Goal: Information Seeking & Learning: Find specific fact

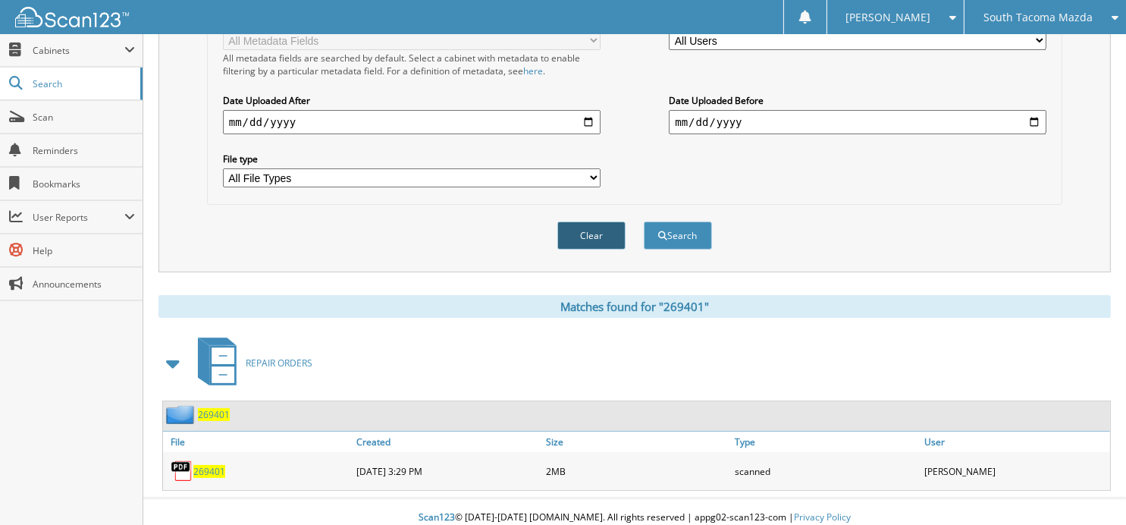
click at [593, 227] on button "Clear" at bounding box center [592, 235] width 68 height 28
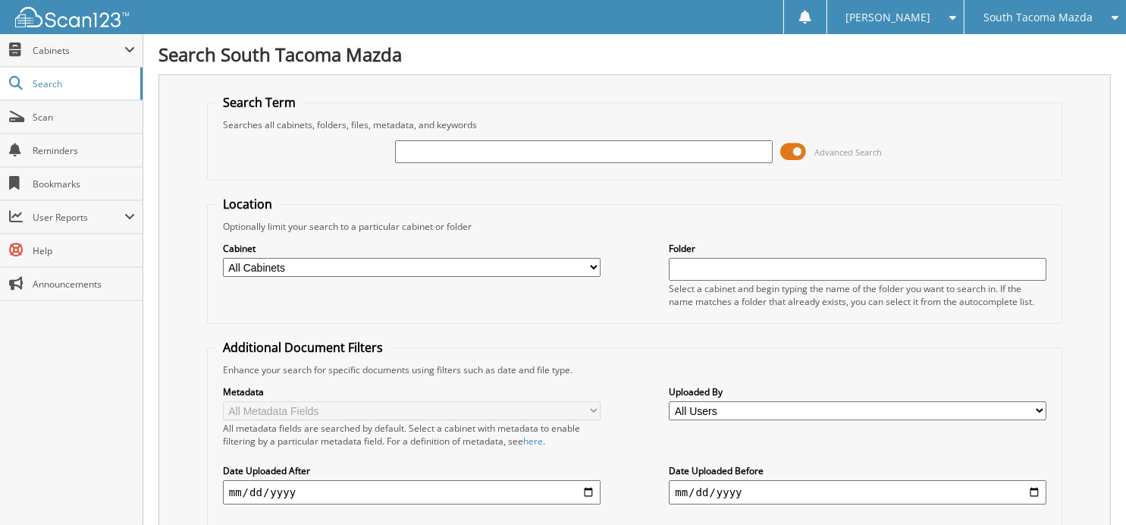
click at [561, 156] on input "text" at bounding box center [584, 151] width 378 height 23
type input "269476"
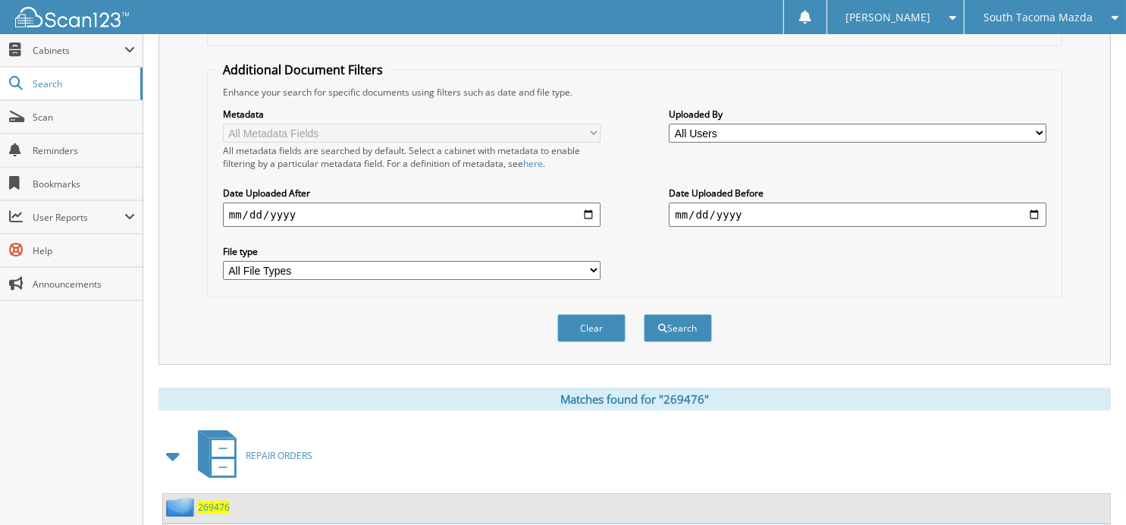
scroll to position [370, 0]
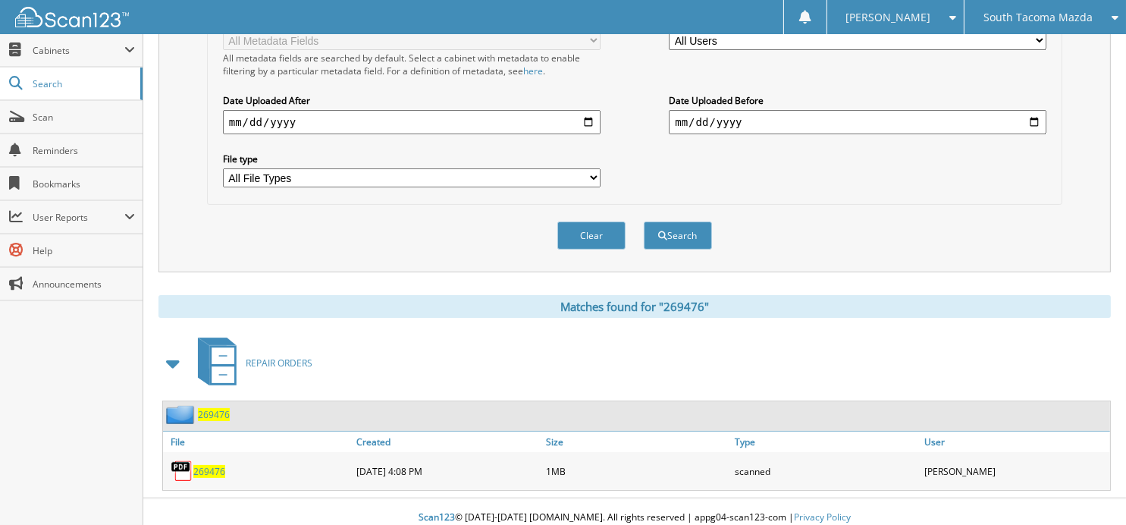
click at [212, 465] on span "269476" at bounding box center [209, 471] width 32 height 13
click at [572, 231] on button "Clear" at bounding box center [592, 235] width 68 height 28
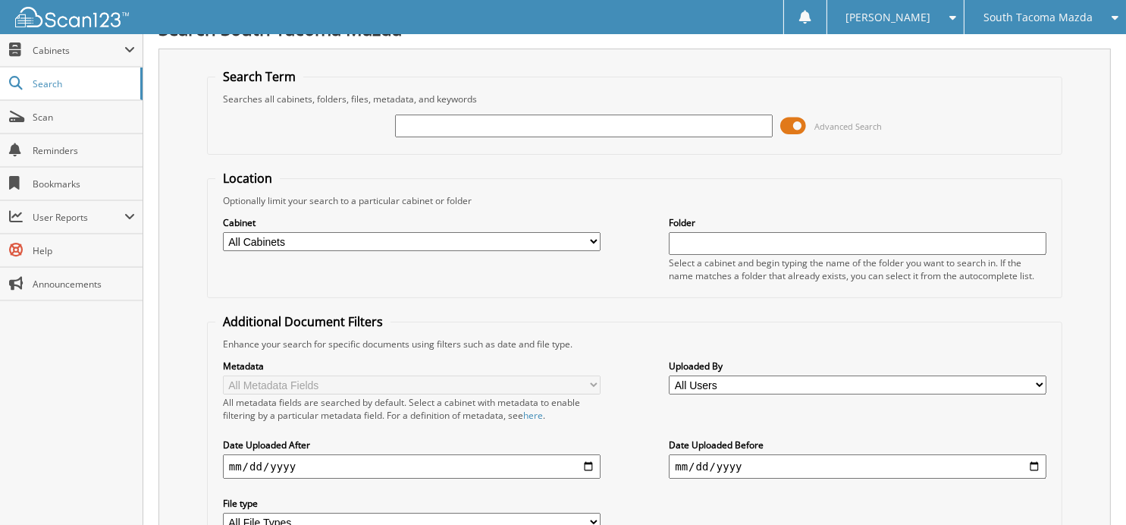
scroll to position [0, 0]
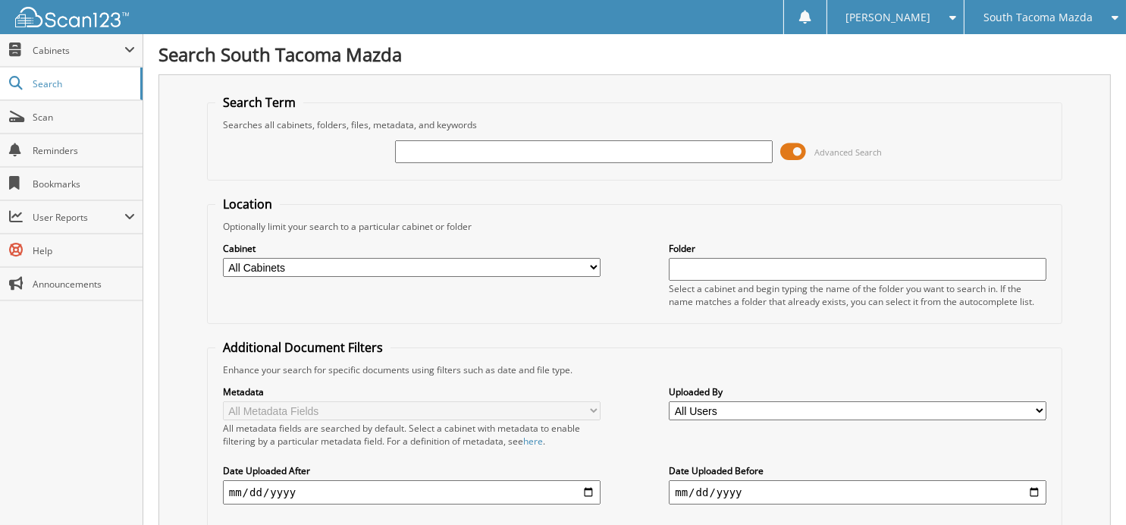
click at [526, 151] on input "text" at bounding box center [584, 151] width 378 height 23
type input "269699"
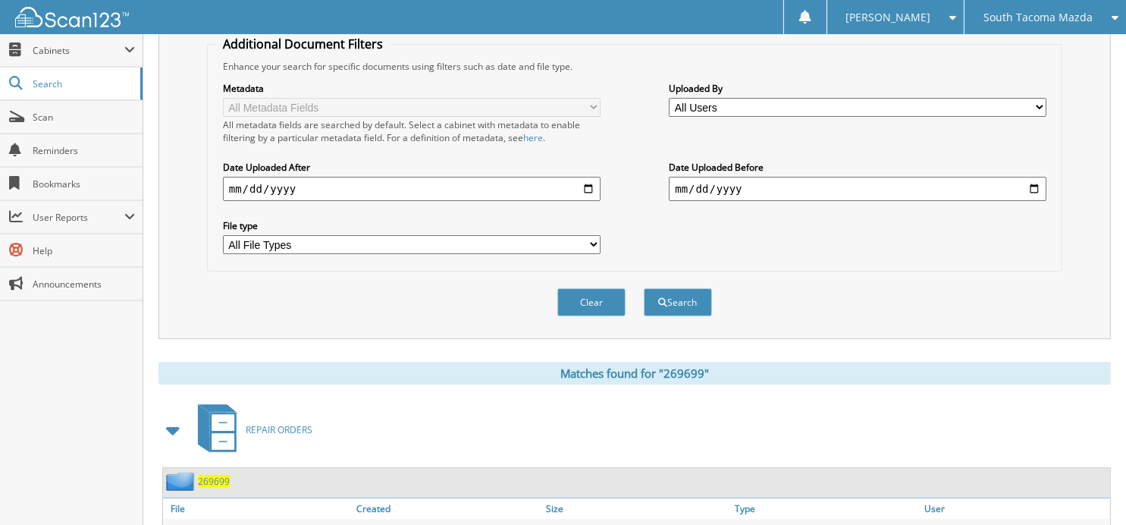
scroll to position [370, 0]
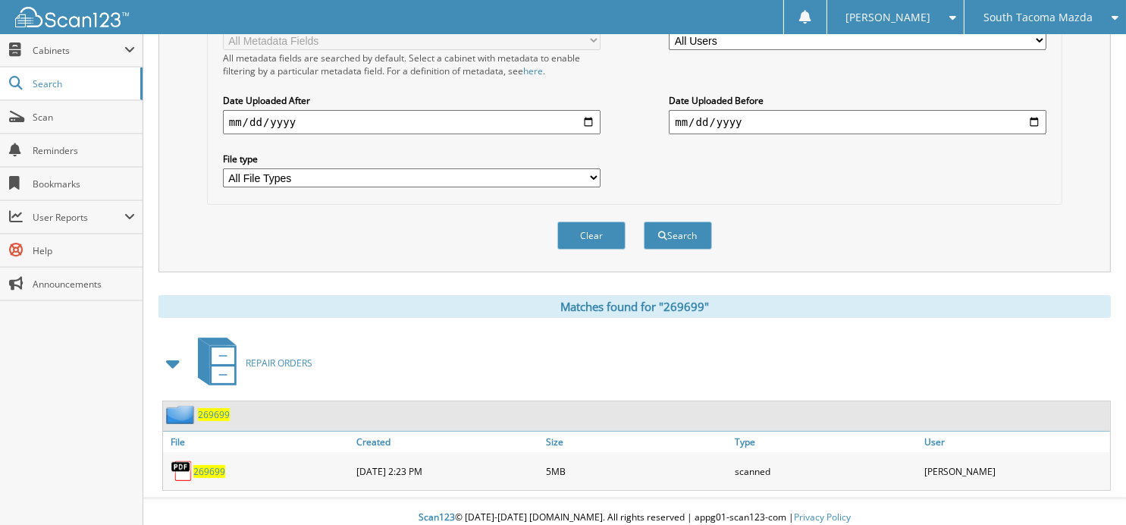
click at [213, 465] on span "269699" at bounding box center [209, 471] width 32 height 13
click at [598, 225] on button "Clear" at bounding box center [592, 235] width 68 height 28
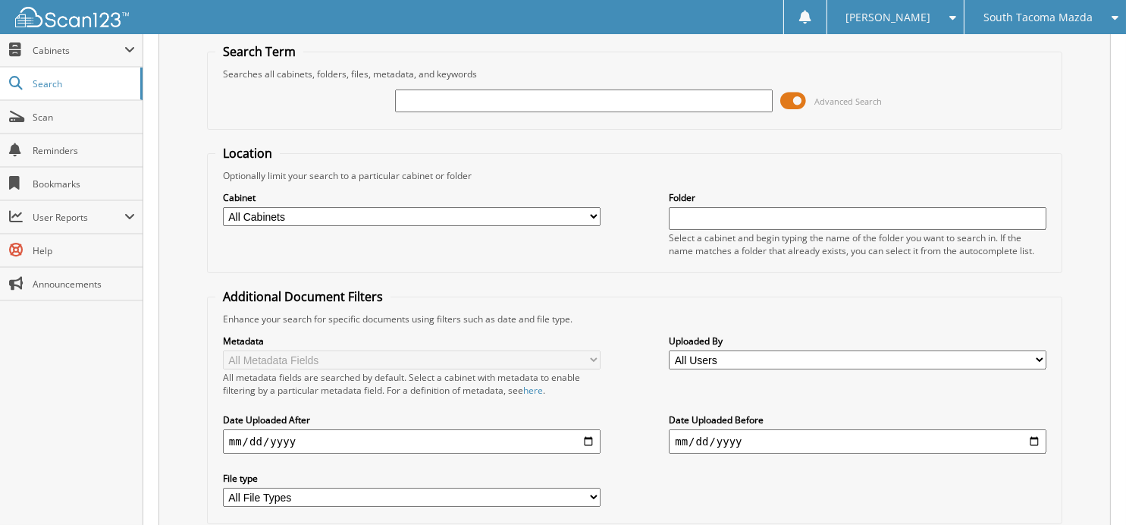
scroll to position [0, 0]
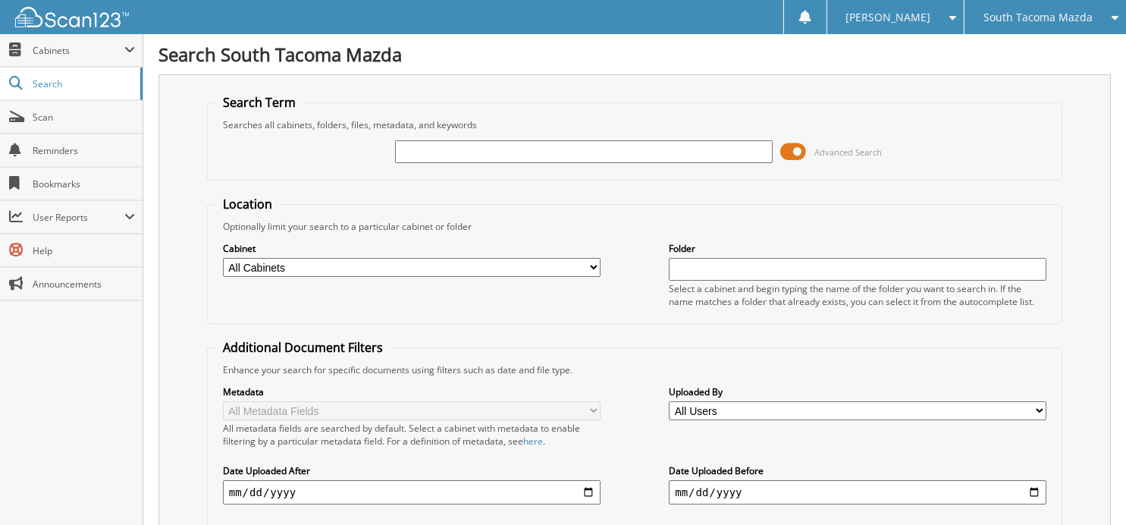
click at [470, 154] on input "text" at bounding box center [584, 151] width 378 height 23
type input "269838"
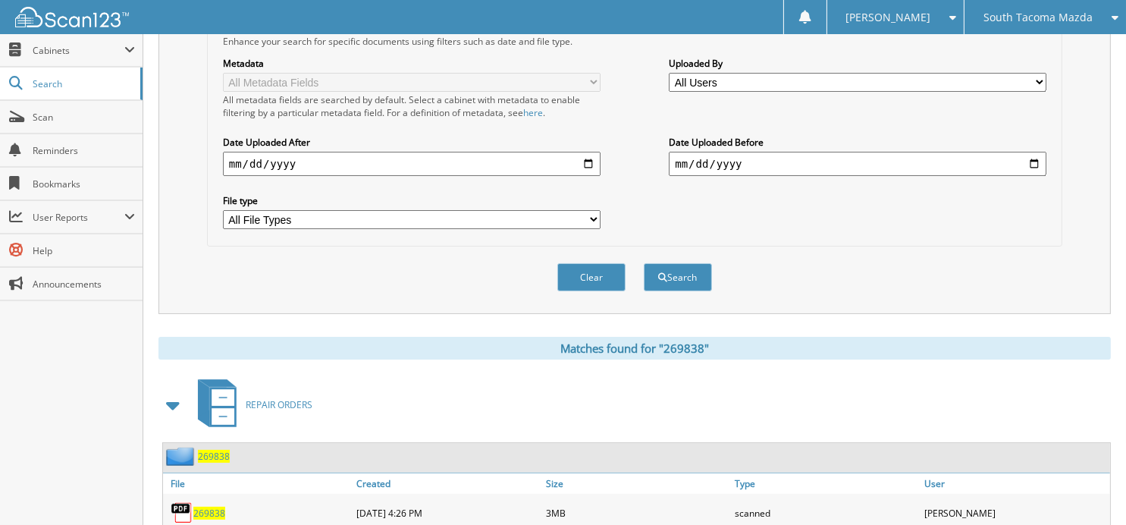
scroll to position [370, 0]
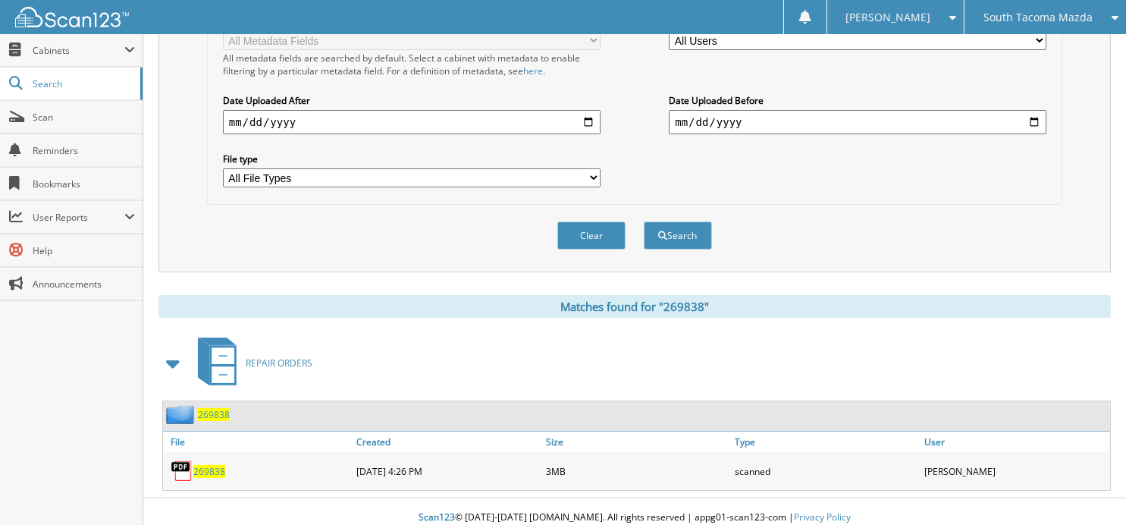
click at [214, 465] on span "269838" at bounding box center [209, 471] width 32 height 13
click at [593, 233] on button "Clear" at bounding box center [592, 235] width 68 height 28
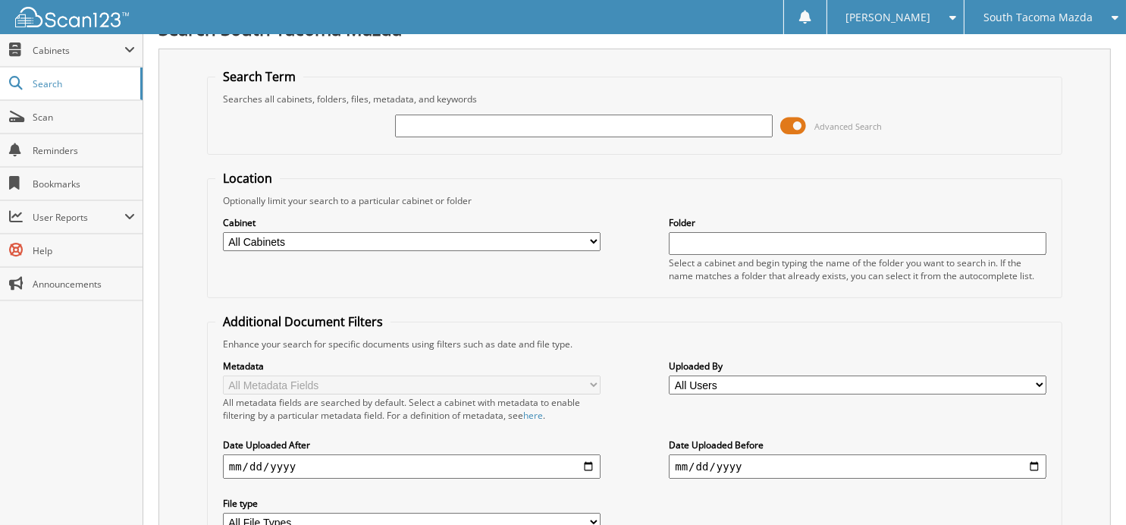
scroll to position [0, 0]
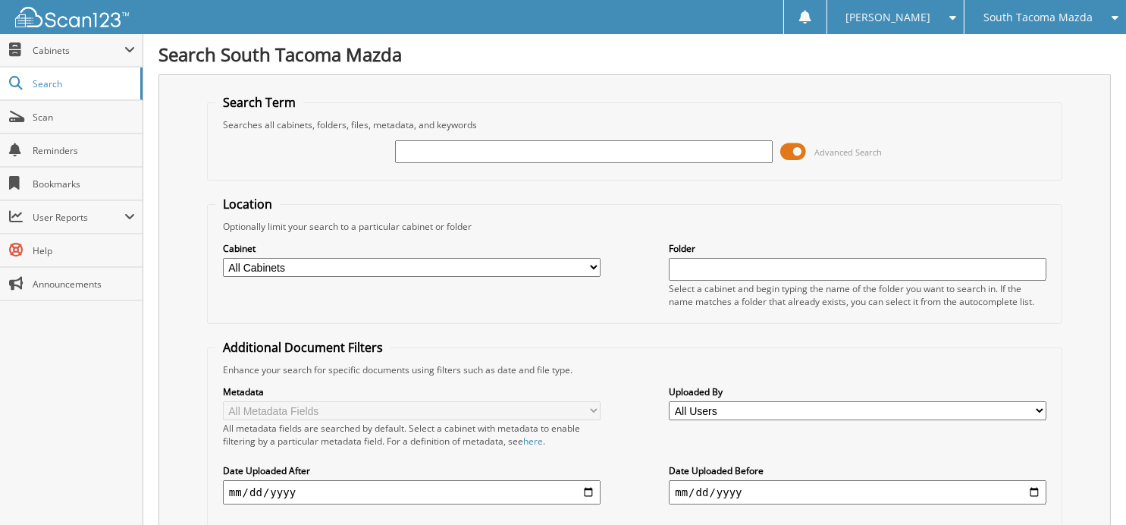
click at [547, 155] on input "text" at bounding box center [584, 151] width 378 height 23
type input "269872"
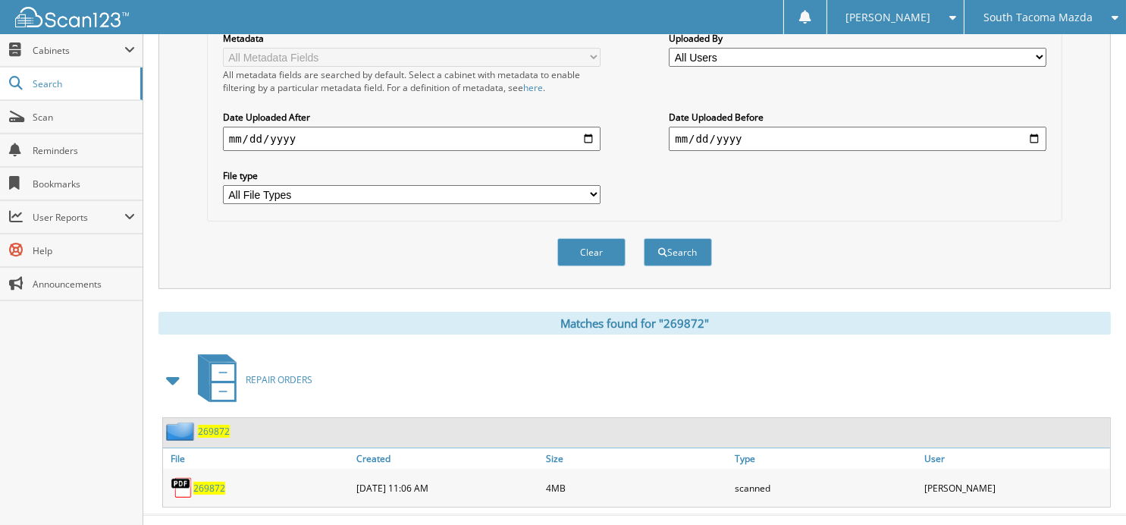
scroll to position [370, 0]
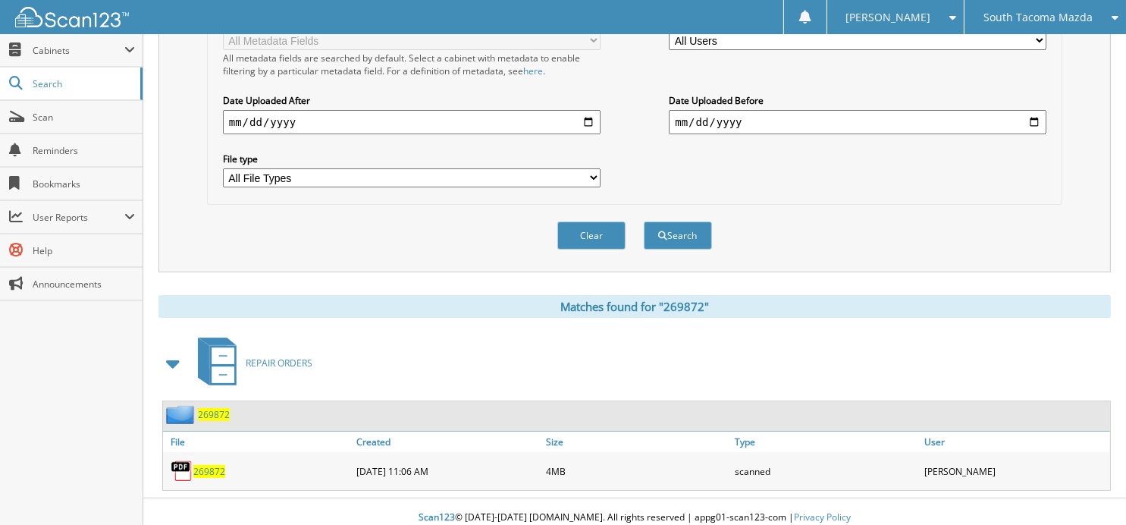
click at [211, 465] on span "269872" at bounding box center [209, 471] width 32 height 13
click at [578, 223] on button "Clear" at bounding box center [592, 235] width 68 height 28
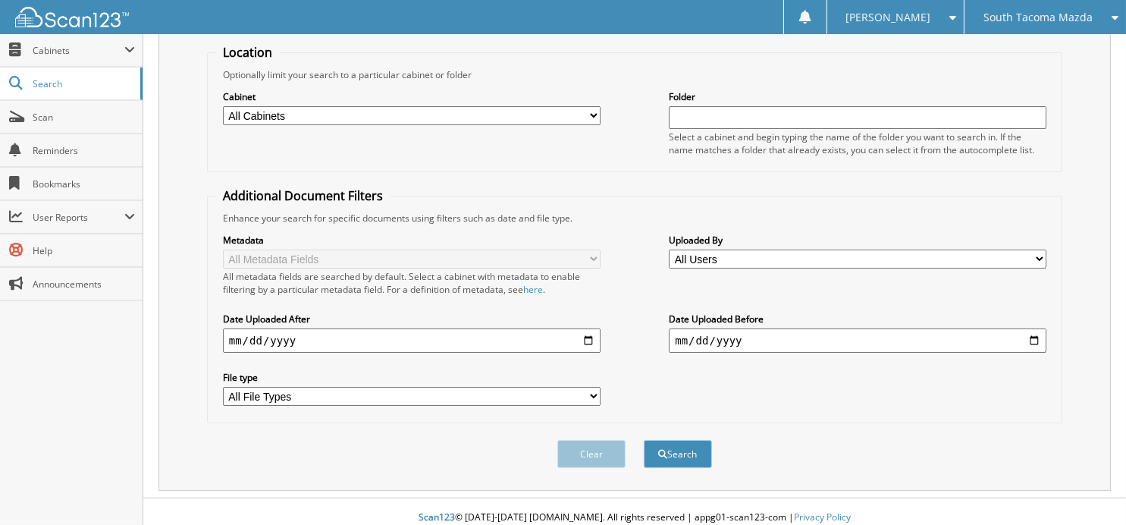
scroll to position [76, 0]
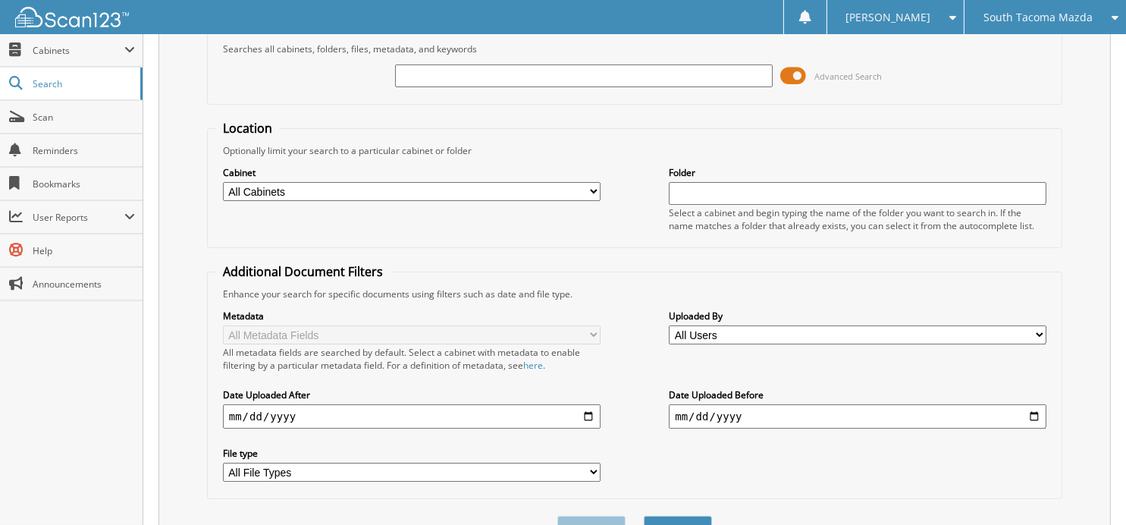
click at [548, 76] on input "text" at bounding box center [584, 75] width 378 height 23
type input "269908"
click at [644, 516] on button "Search" at bounding box center [678, 530] width 68 height 28
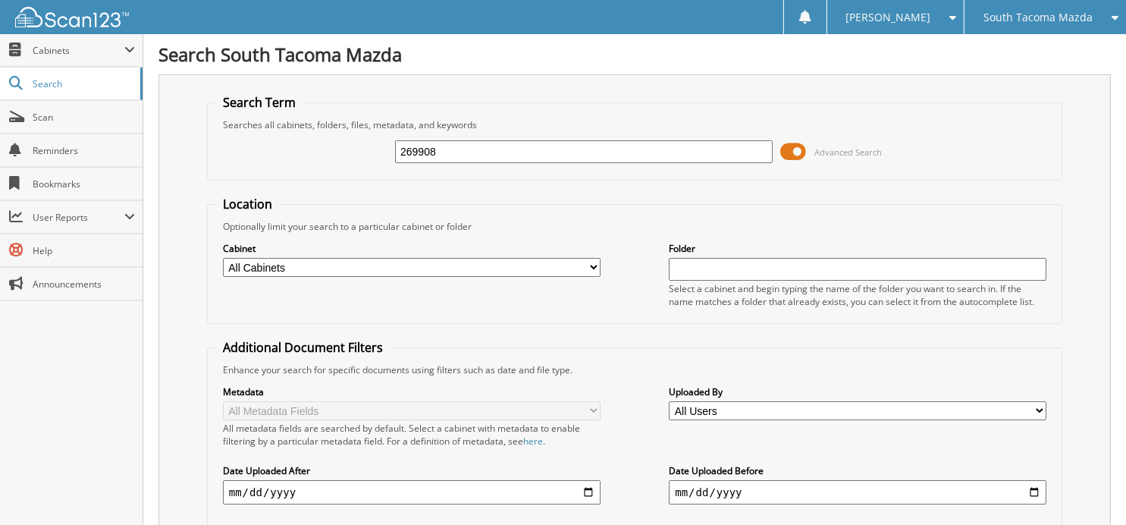
drag, startPoint x: 438, startPoint y: 152, endPoint x: 398, endPoint y: 146, distance: 40.7
click at [398, 146] on input "269908" at bounding box center [584, 151] width 378 height 23
type input "270013"
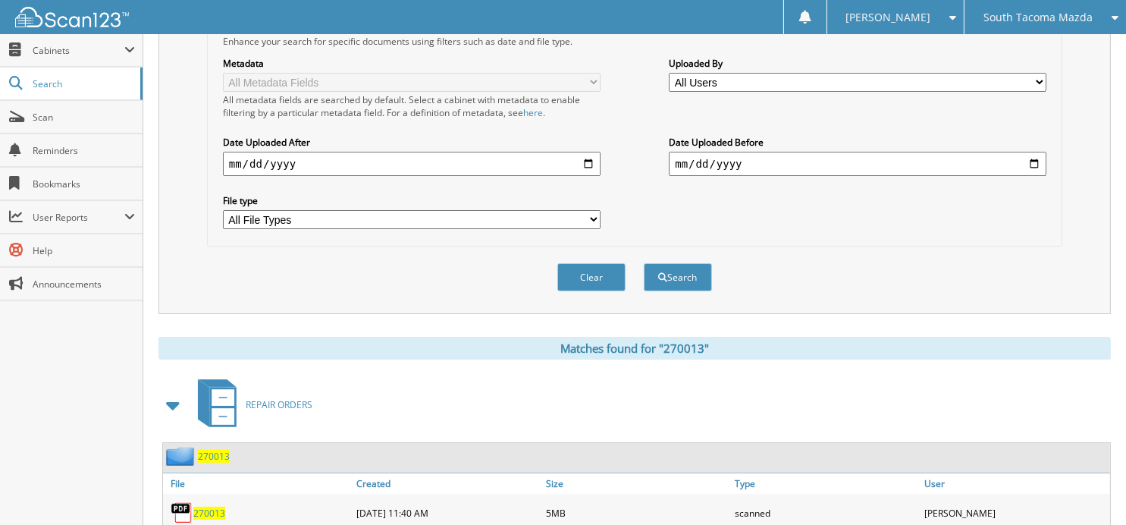
scroll to position [370, 0]
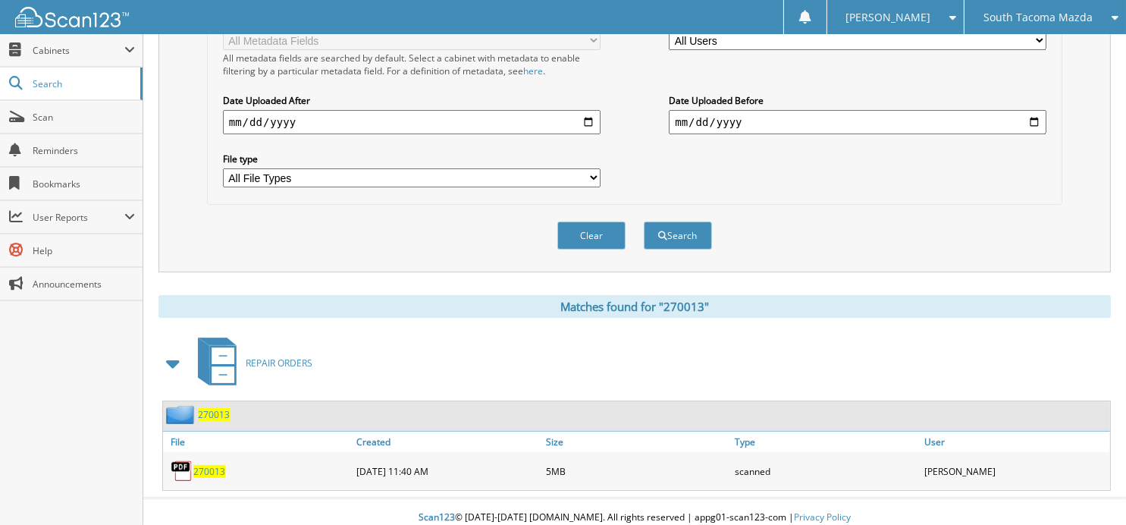
click at [212, 465] on span "270013" at bounding box center [209, 471] width 32 height 13
click at [587, 230] on button "Clear" at bounding box center [592, 235] width 68 height 28
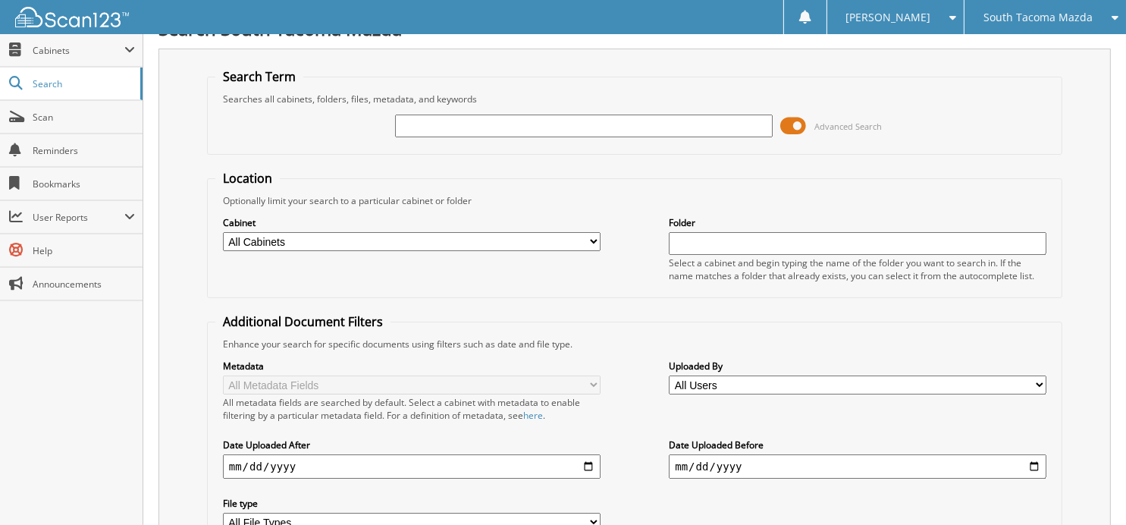
scroll to position [0, 0]
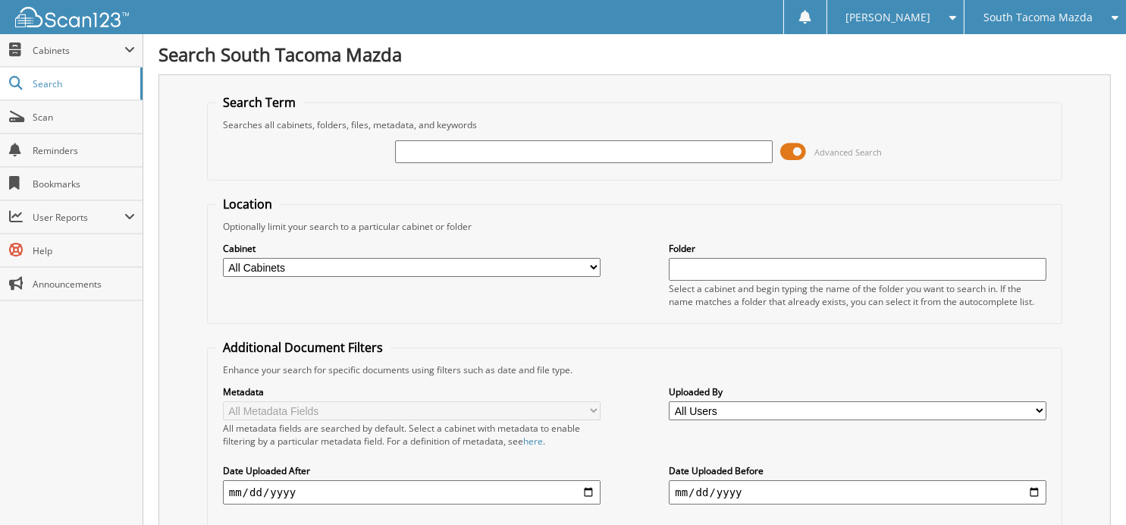
click at [536, 131] on div "Advanced Search" at bounding box center [634, 151] width 839 height 41
click at [520, 148] on input "text" at bounding box center [584, 151] width 378 height 23
type input "270030"
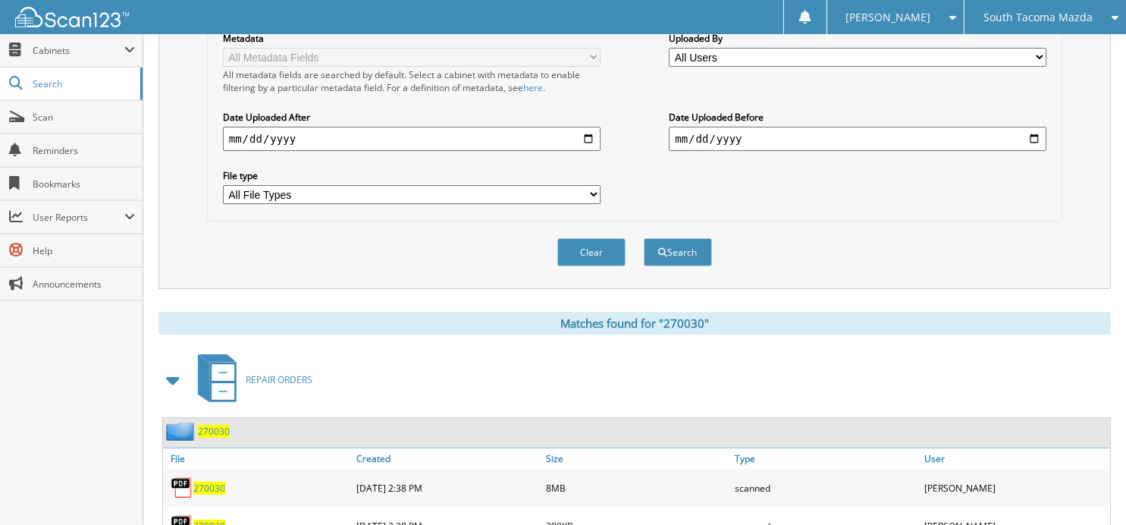
scroll to position [408, 0]
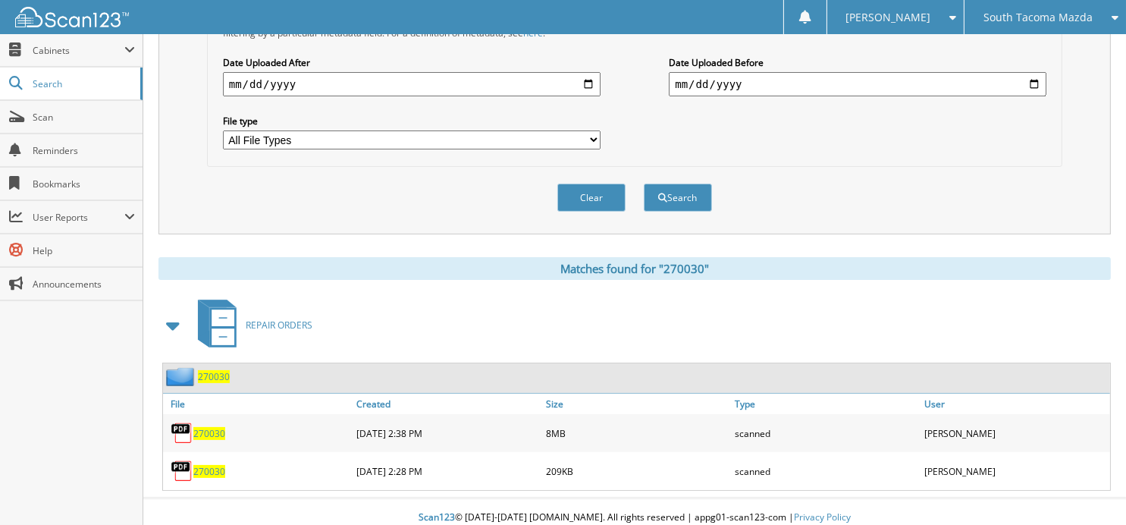
click at [215, 427] on span "270030" at bounding box center [209, 433] width 32 height 13
click at [589, 184] on button "Clear" at bounding box center [592, 198] width 68 height 28
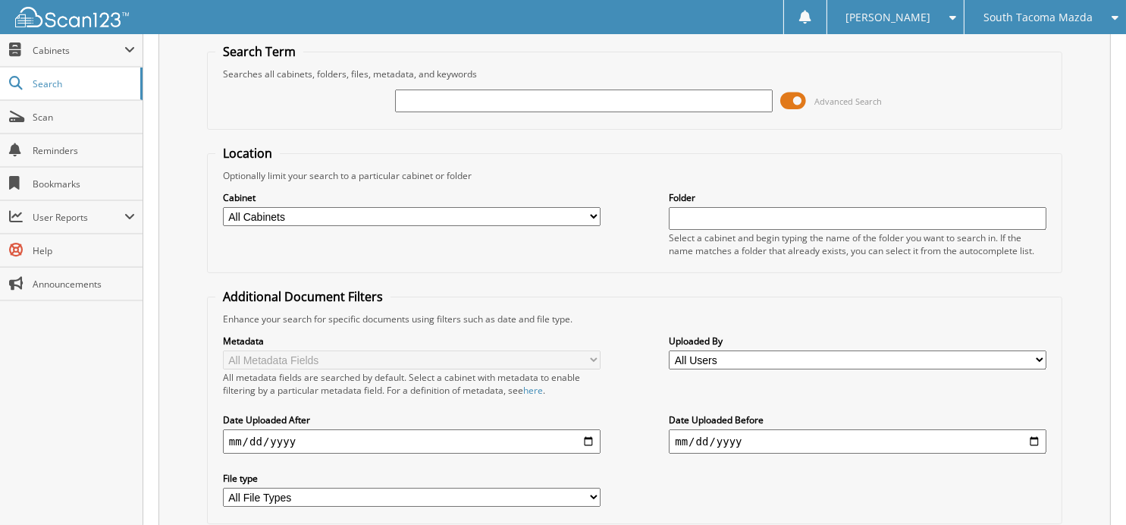
scroll to position [0, 0]
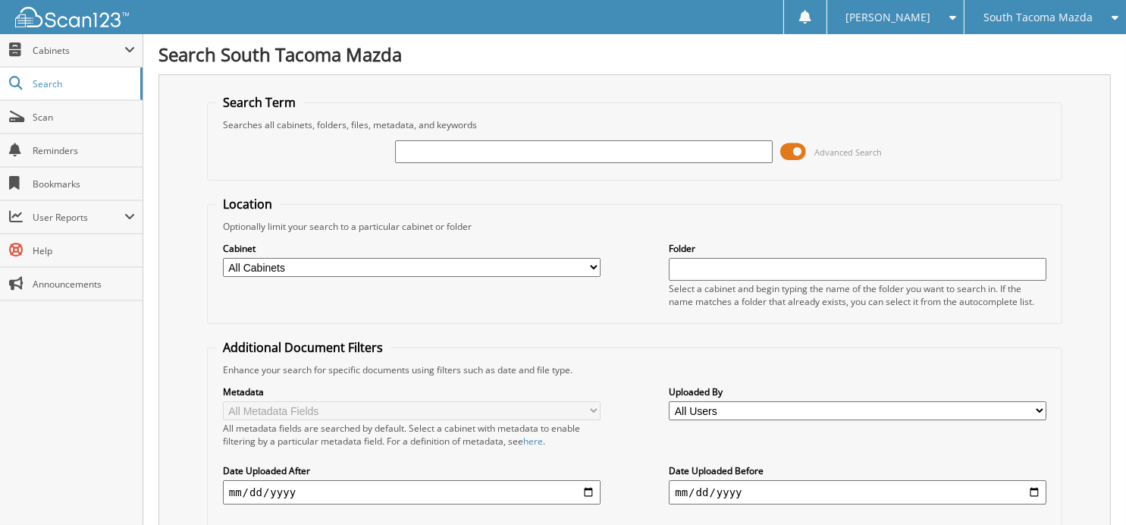
click at [601, 155] on input "text" at bounding box center [584, 151] width 378 height 23
type input "261777"
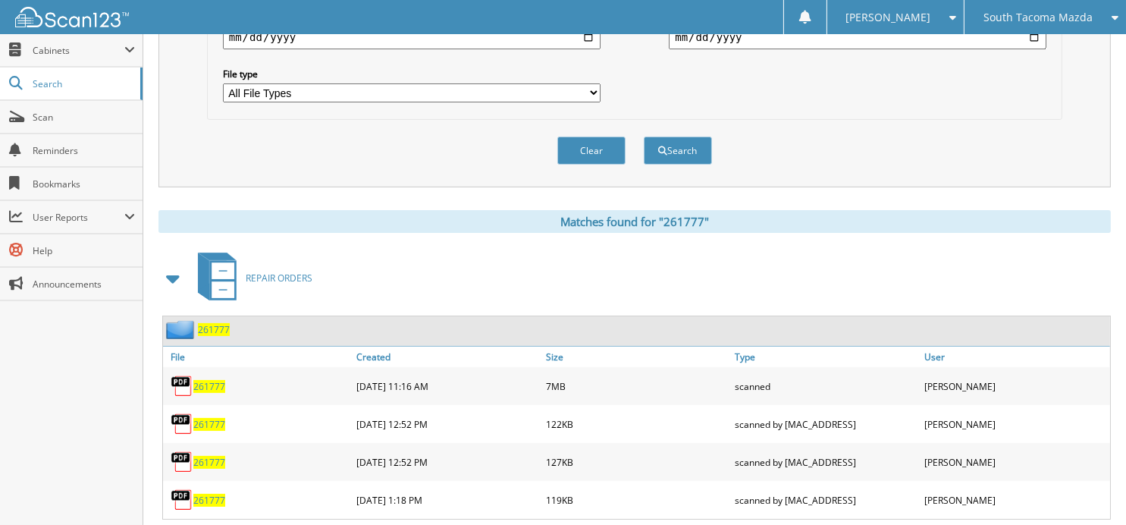
scroll to position [484, 0]
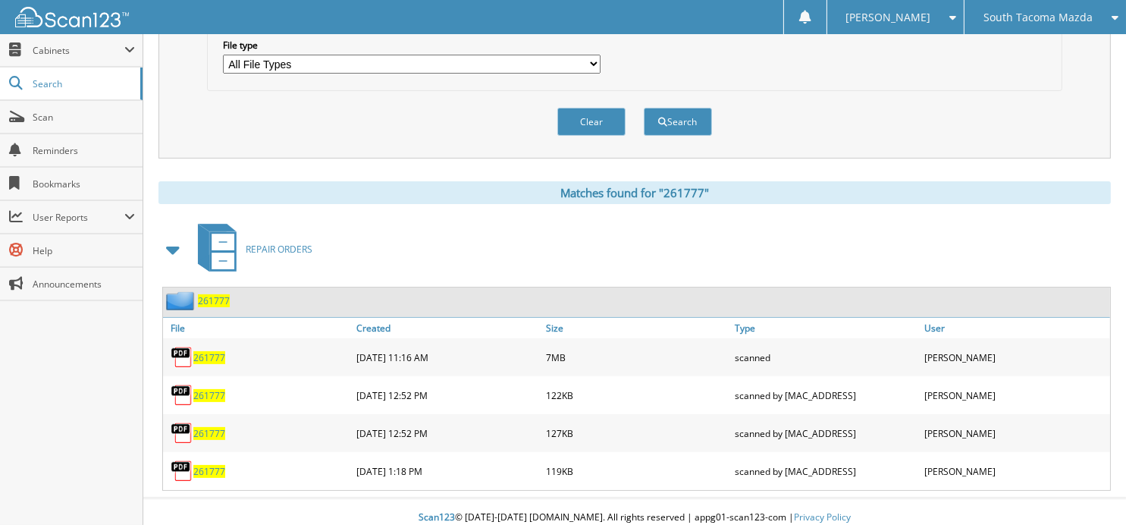
click at [218, 351] on span "261777" at bounding box center [209, 357] width 32 height 13
click at [594, 119] on button "Clear" at bounding box center [592, 122] width 68 height 28
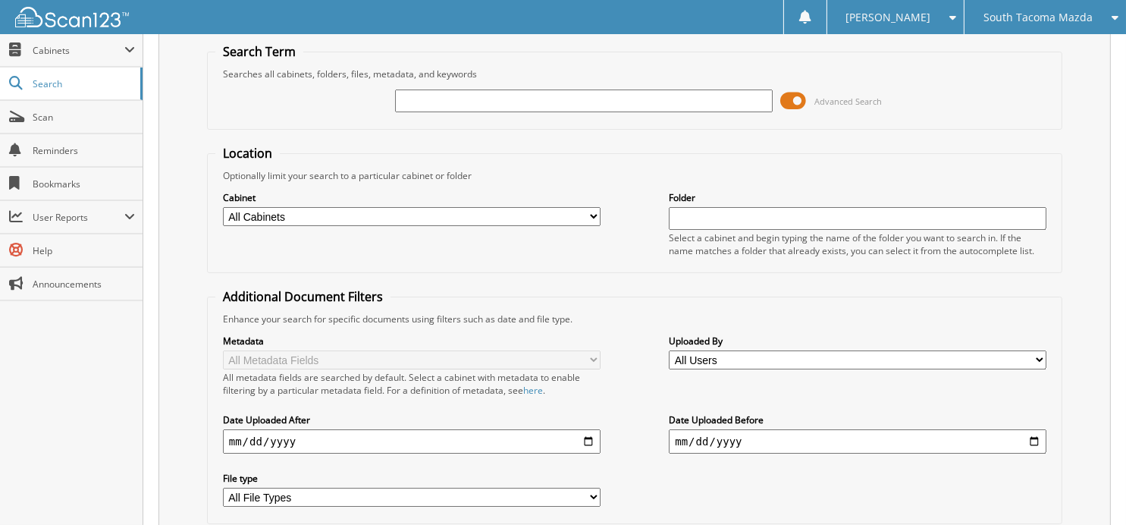
scroll to position [0, 0]
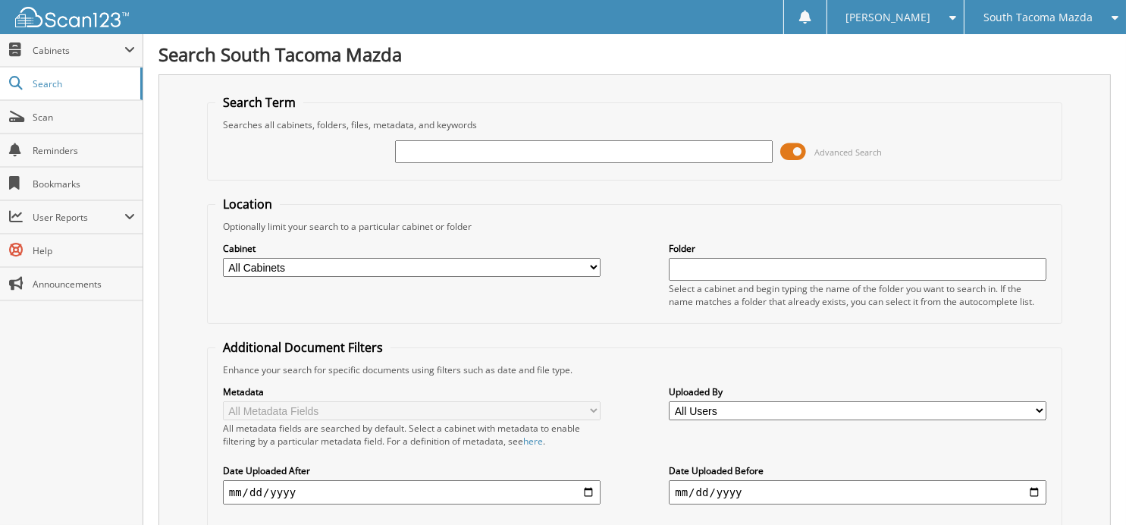
click at [525, 151] on input "text" at bounding box center [584, 151] width 378 height 23
type input "270138"
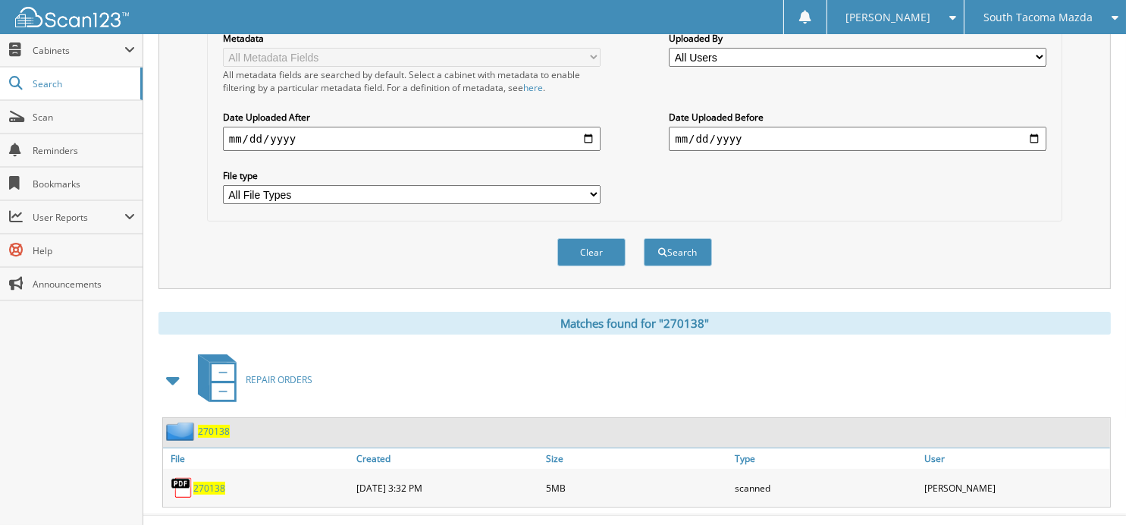
scroll to position [370, 0]
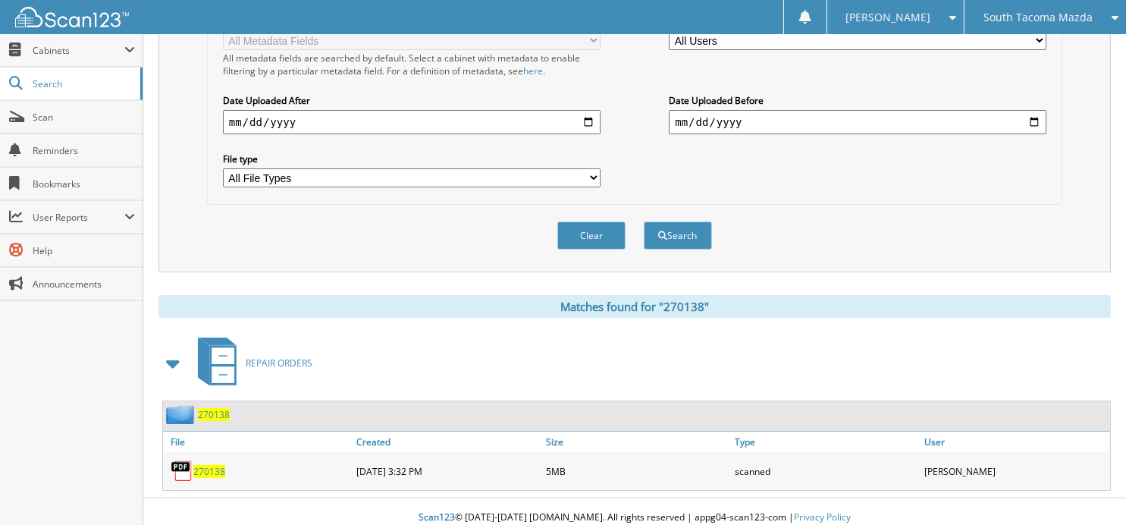
click at [209, 465] on span "270138" at bounding box center [209, 471] width 32 height 13
click at [574, 221] on button "Clear" at bounding box center [592, 235] width 68 height 28
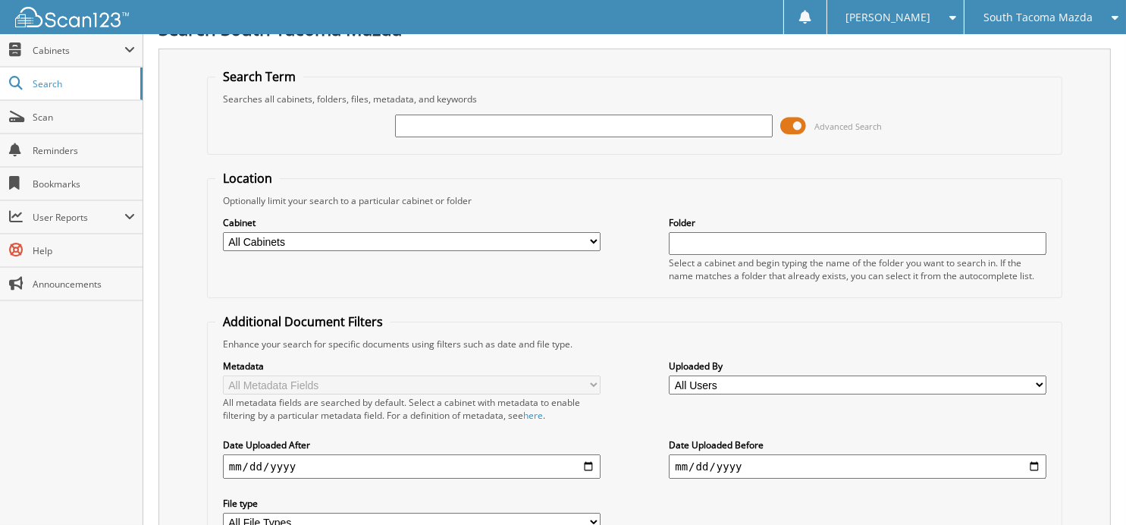
scroll to position [0, 0]
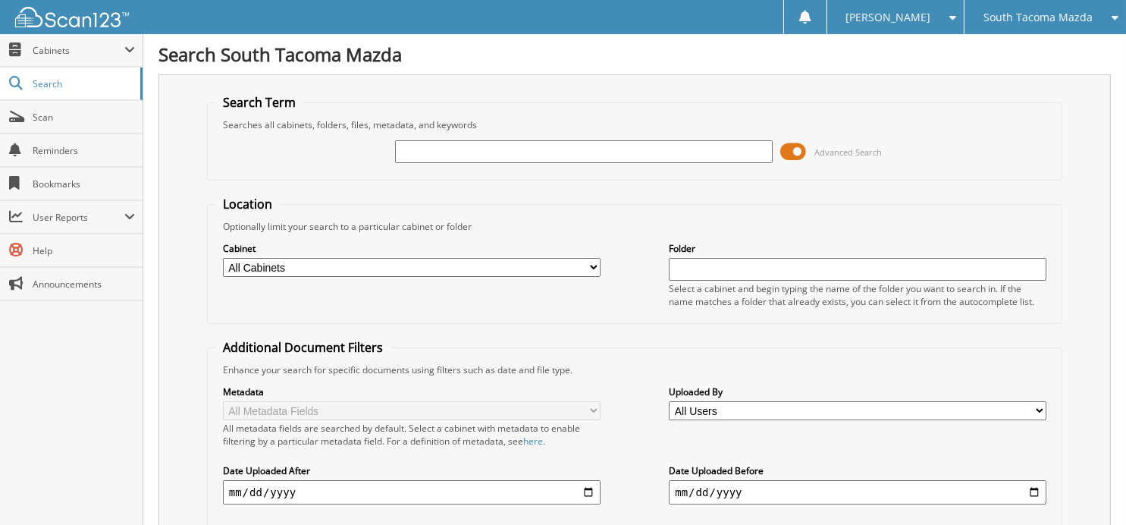
click at [526, 147] on input "text" at bounding box center [584, 151] width 378 height 23
type input "270184"
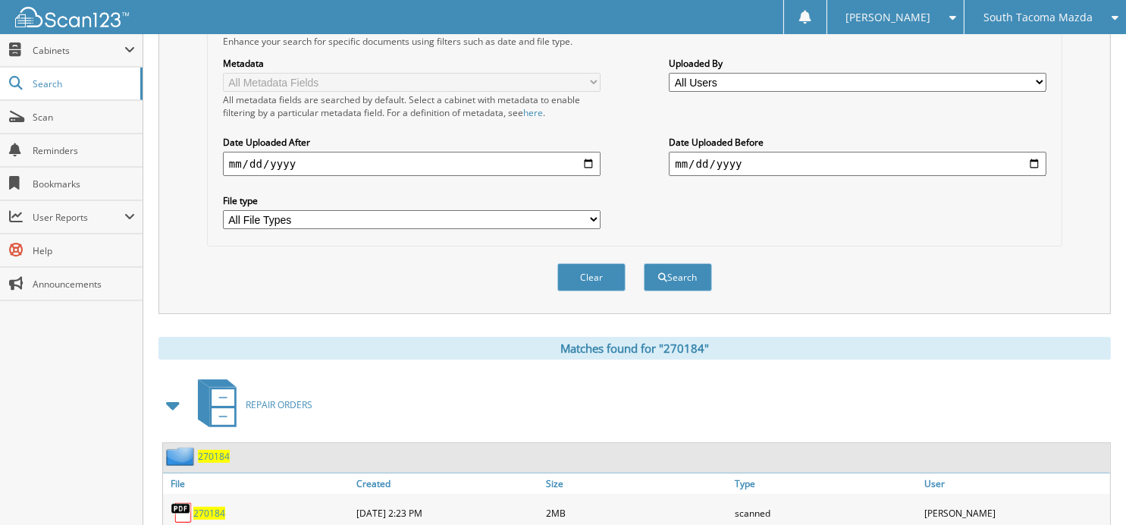
scroll to position [370, 0]
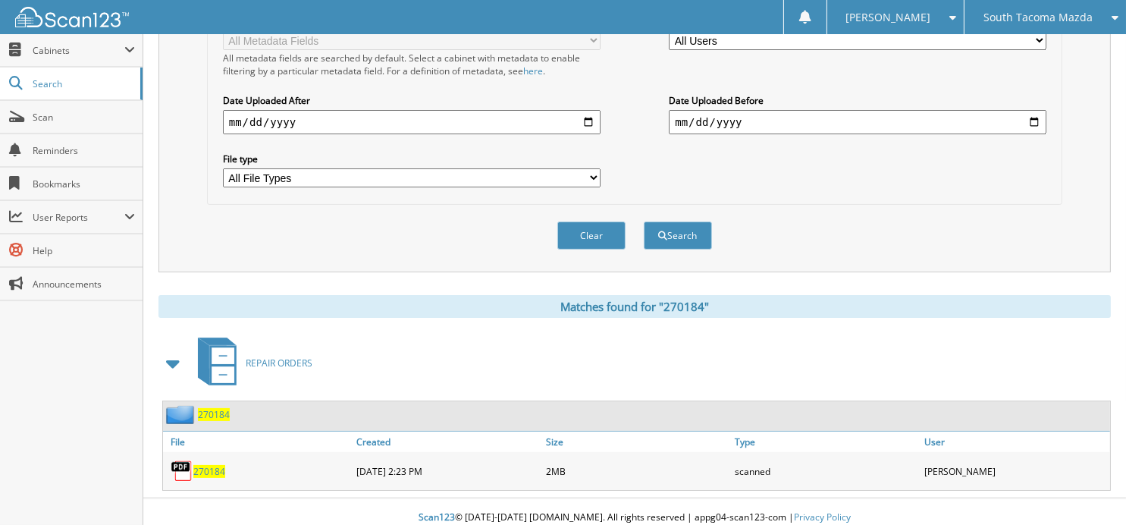
click at [216, 465] on span "270184" at bounding box center [209, 471] width 32 height 13
click at [1126, 363] on html "[PERSON_NAME] Settings Logout [GEOGRAPHIC_DATA] Mazda Jet Chevrolet [PERSON_NAM…" at bounding box center [563, 83] width 1126 height 906
click at [601, 234] on button "Clear" at bounding box center [592, 235] width 68 height 28
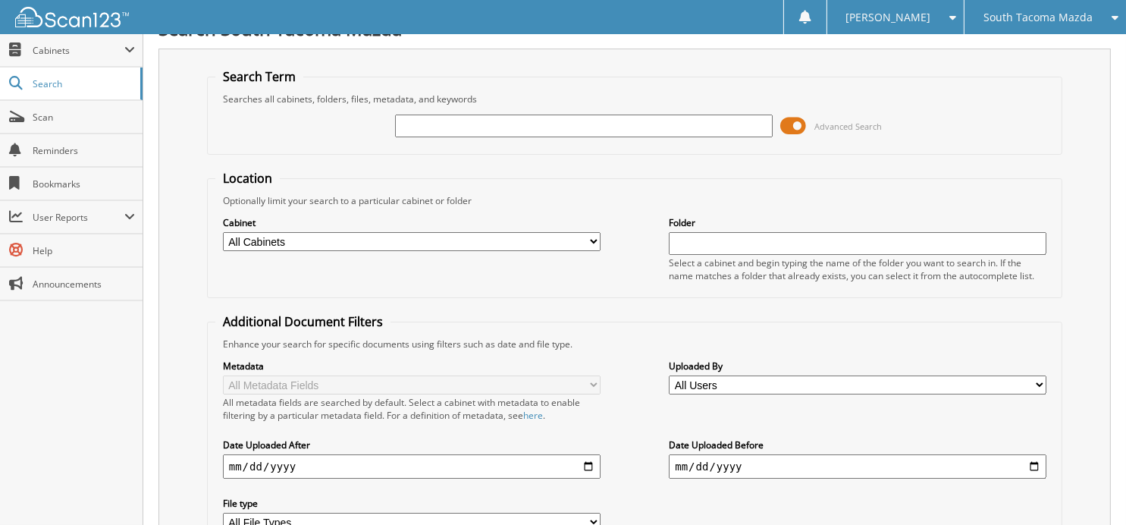
scroll to position [0, 0]
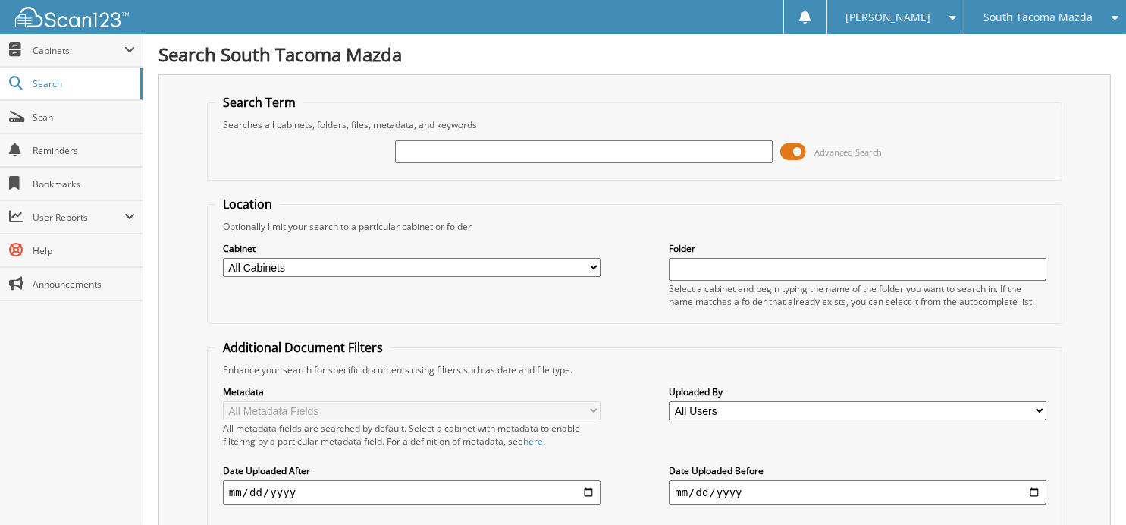
click at [536, 152] on input "text" at bounding box center [584, 151] width 378 height 23
type input "269918"
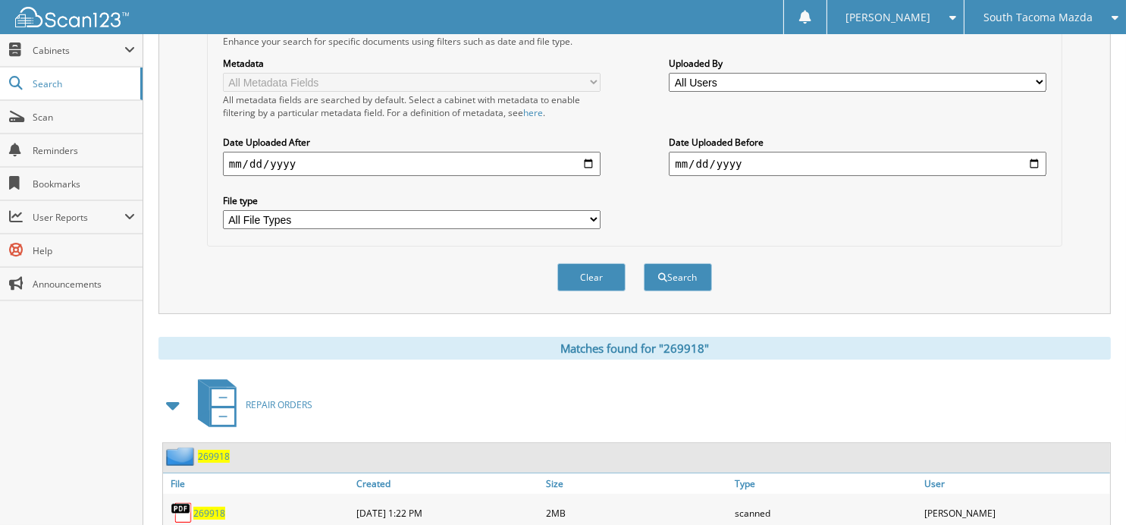
scroll to position [370, 0]
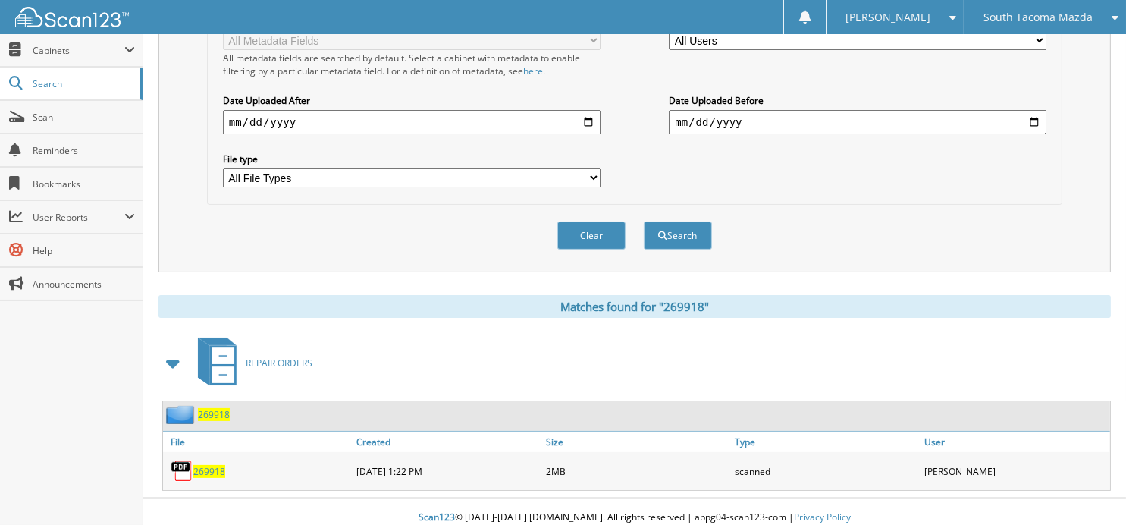
click at [203, 465] on span "269918" at bounding box center [209, 471] width 32 height 13
